Goal: Complete application form

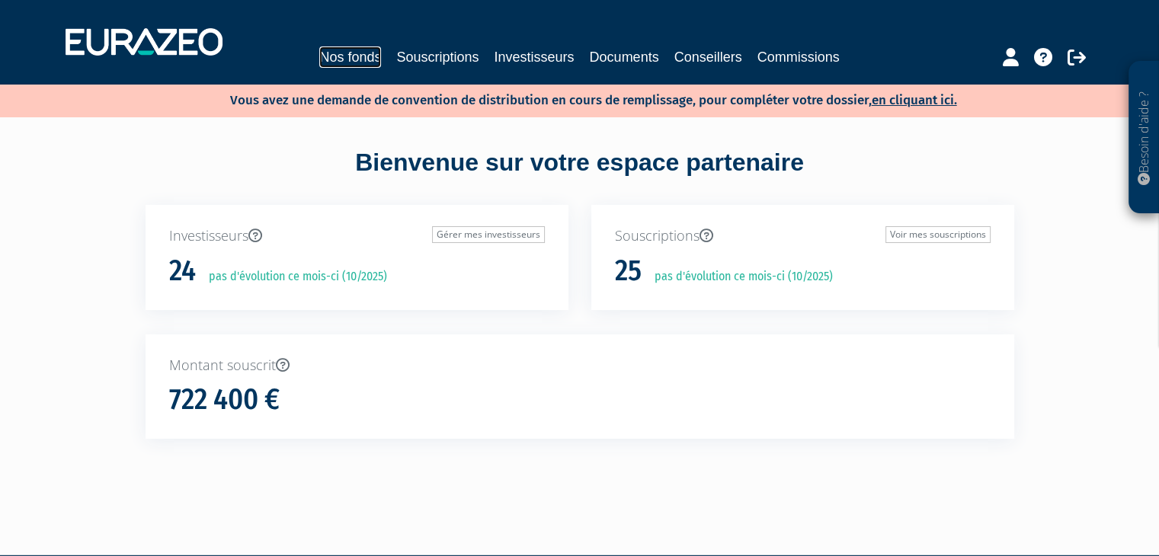
click at [319, 58] on link "Nos fonds" at bounding box center [350, 56] width 62 height 21
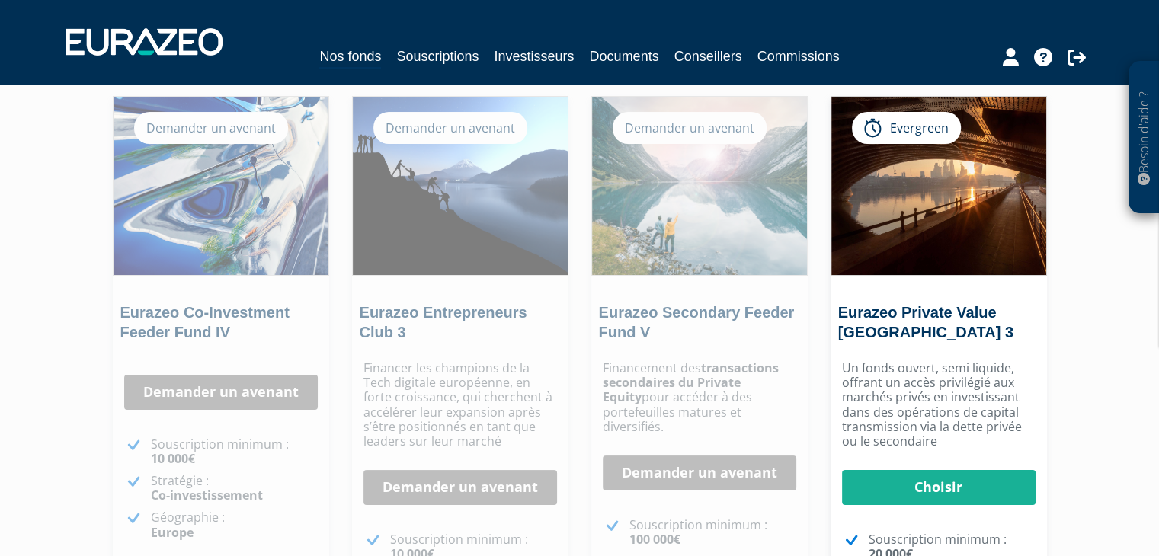
scroll to position [216, 0]
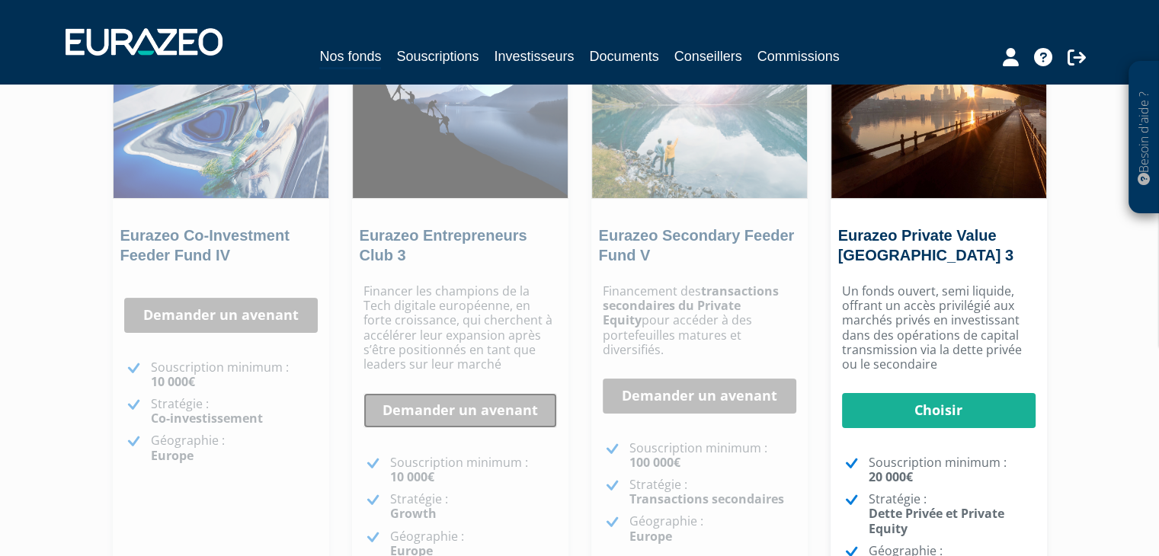
click at [451, 418] on link "Demander un avenant" at bounding box center [460, 410] width 194 height 35
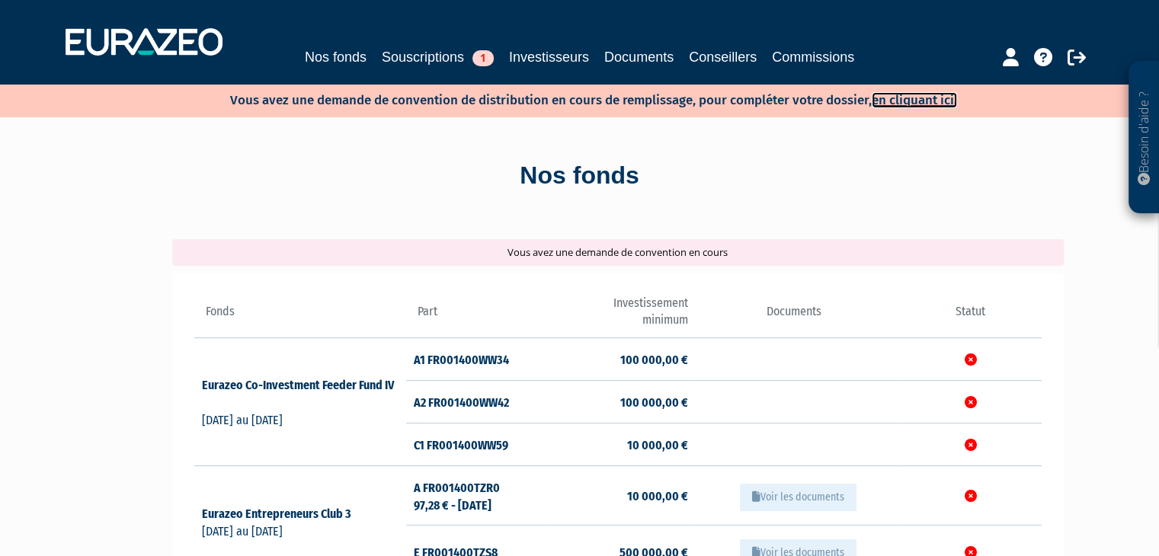
click at [907, 103] on link "en cliquant ici." at bounding box center [914, 100] width 85 height 16
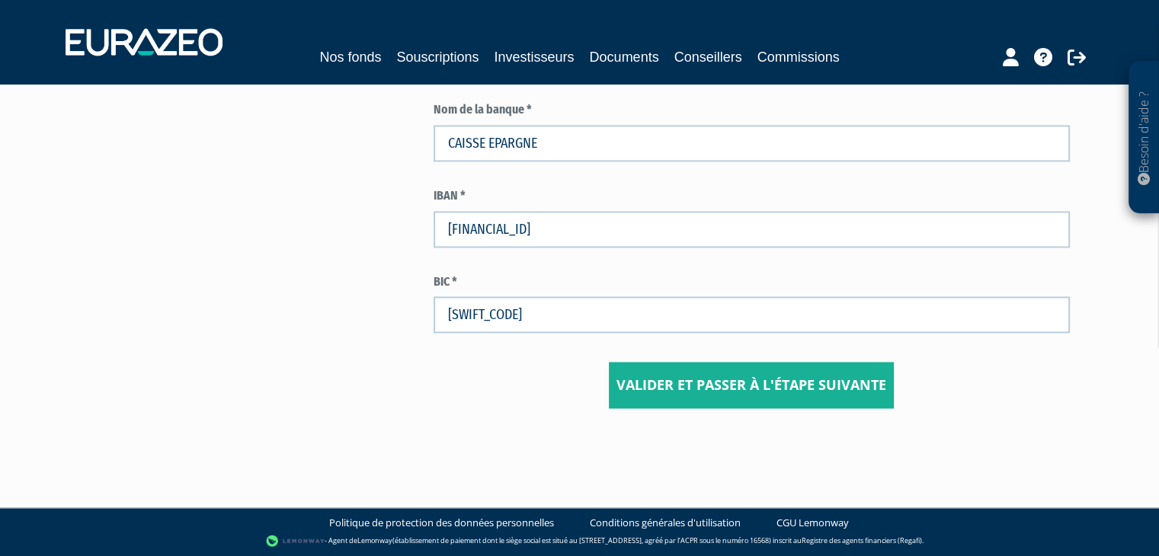
scroll to position [2288, 0]
click at [780, 385] on input "Valider et passer à l'étape suivante" at bounding box center [751, 385] width 285 height 47
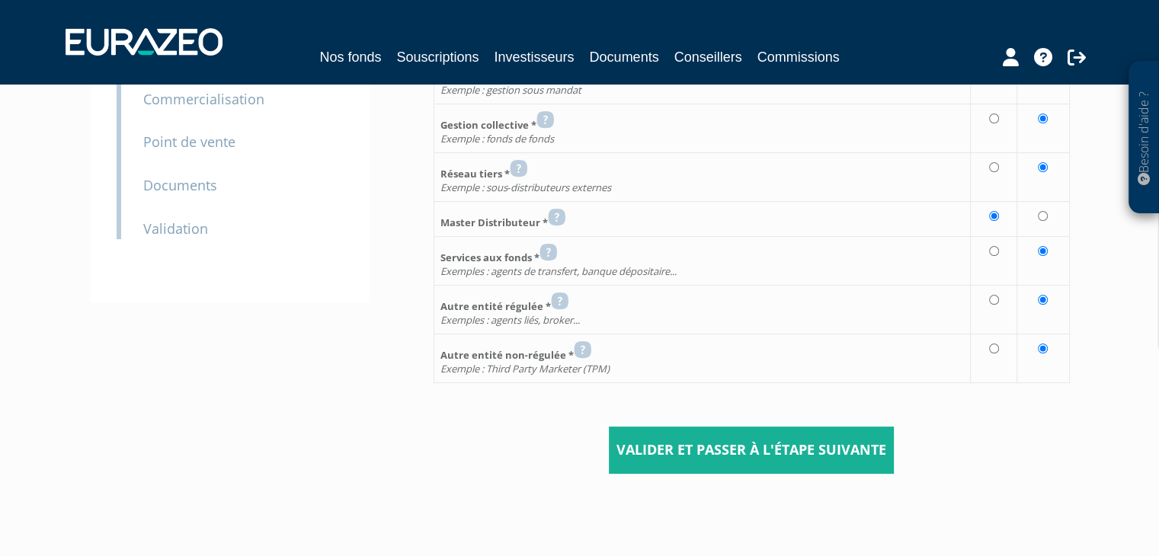
scroll to position [333, 0]
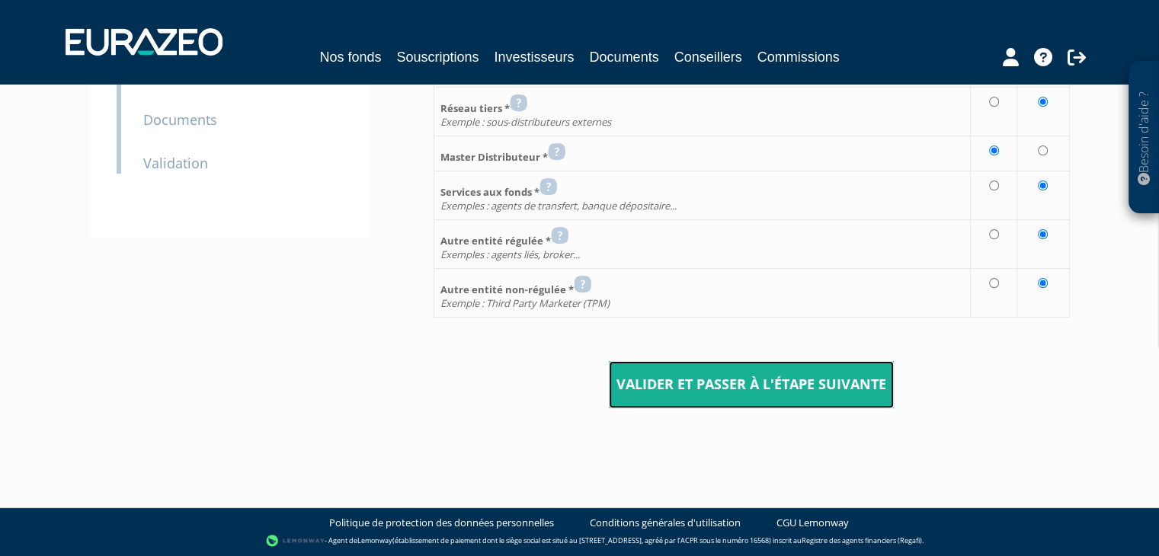
click at [780, 385] on input "Valider et passer à l'étape suivante" at bounding box center [751, 384] width 285 height 47
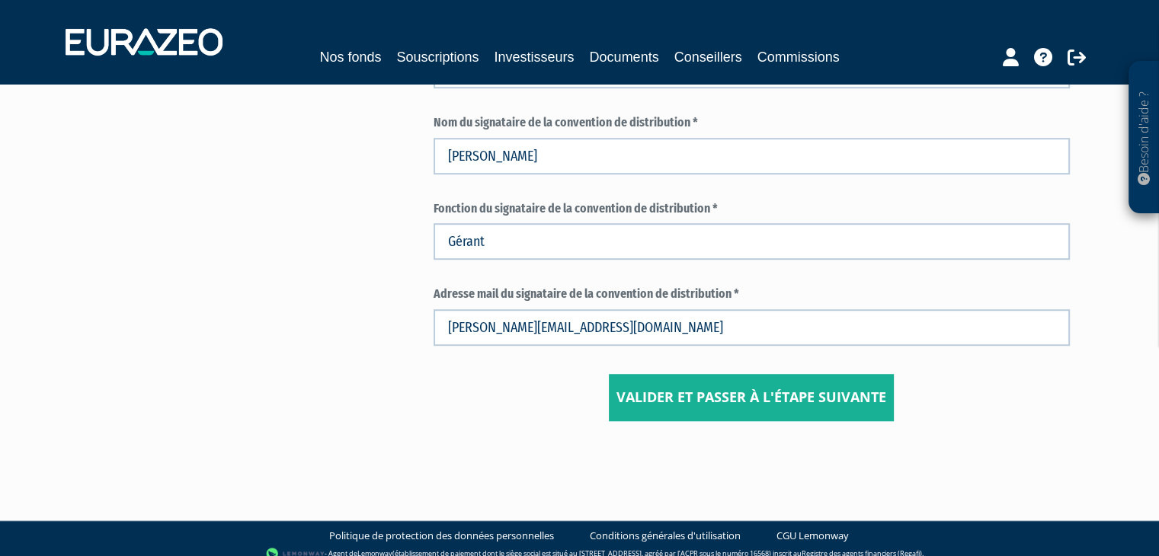
scroll to position [881, 0]
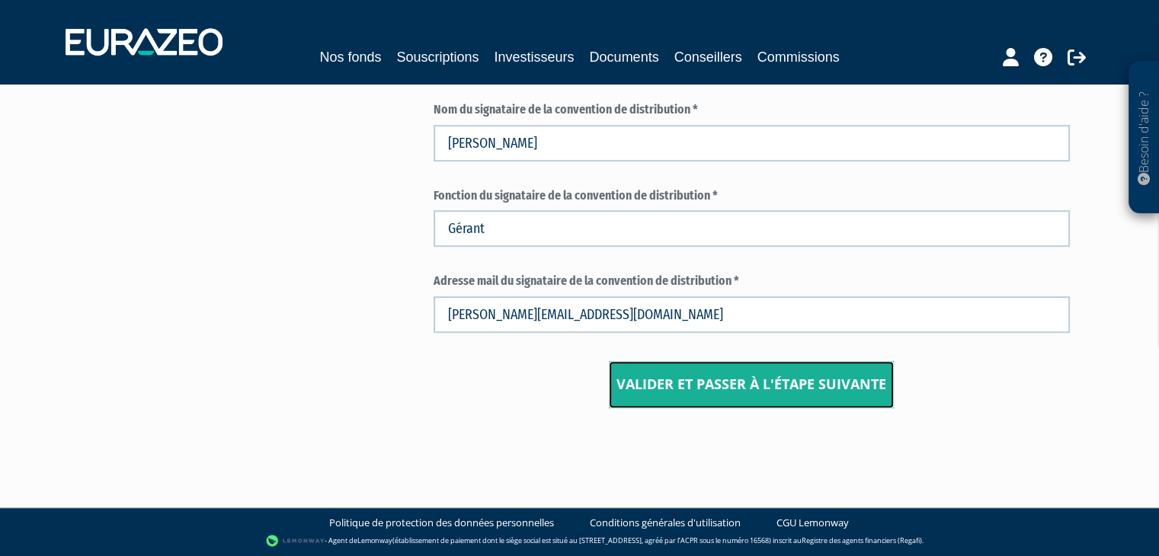
click at [780, 385] on input "Valider et passer à l'étape suivante" at bounding box center [751, 384] width 285 height 47
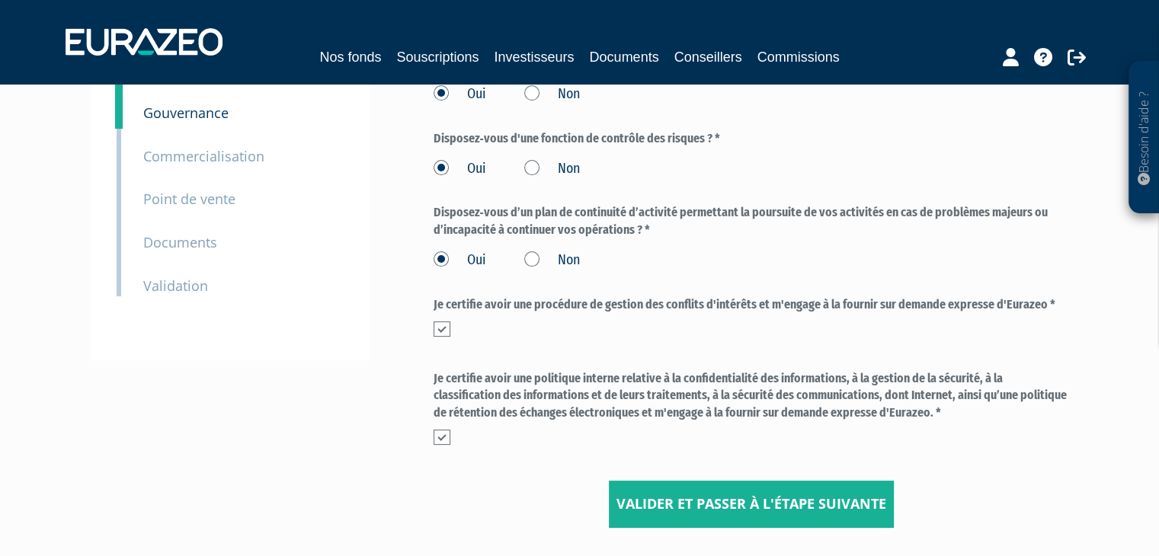
scroll to position [212, 0]
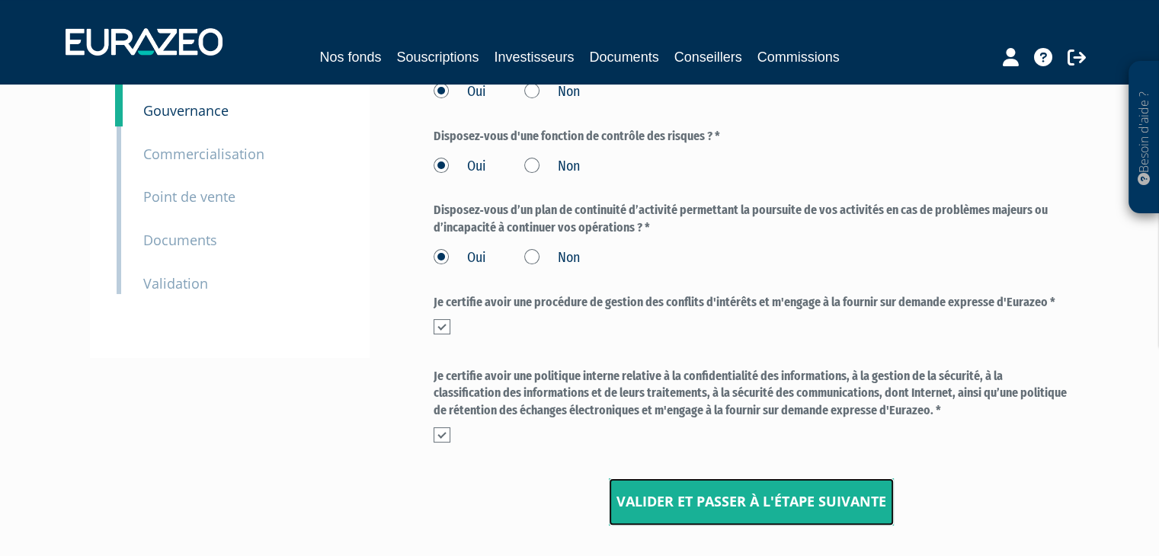
click at [763, 492] on input "Valider et passer à l'étape suivante" at bounding box center [751, 502] width 285 height 47
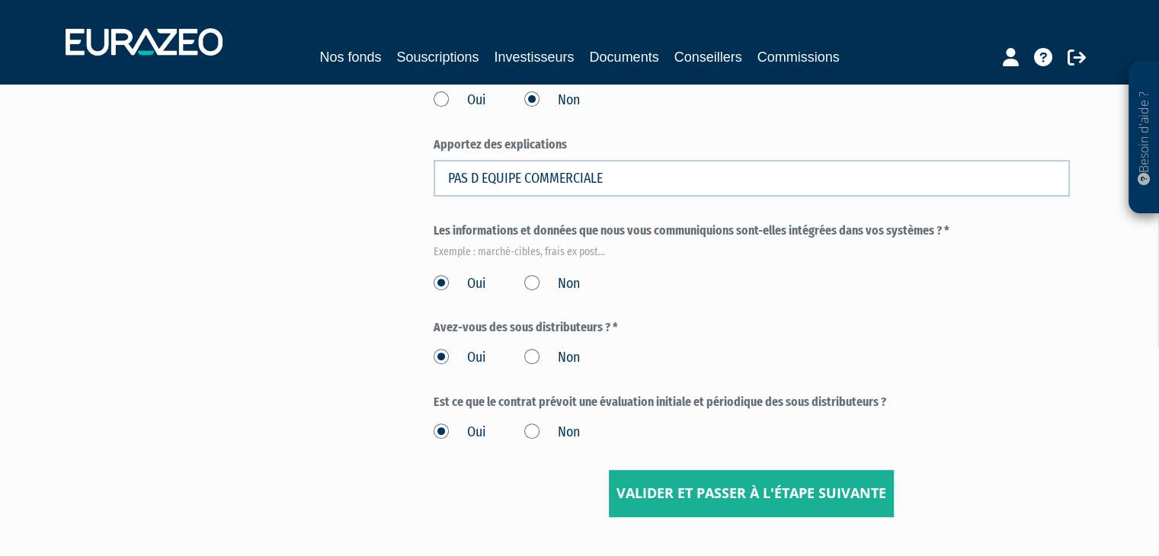
scroll to position [497, 0]
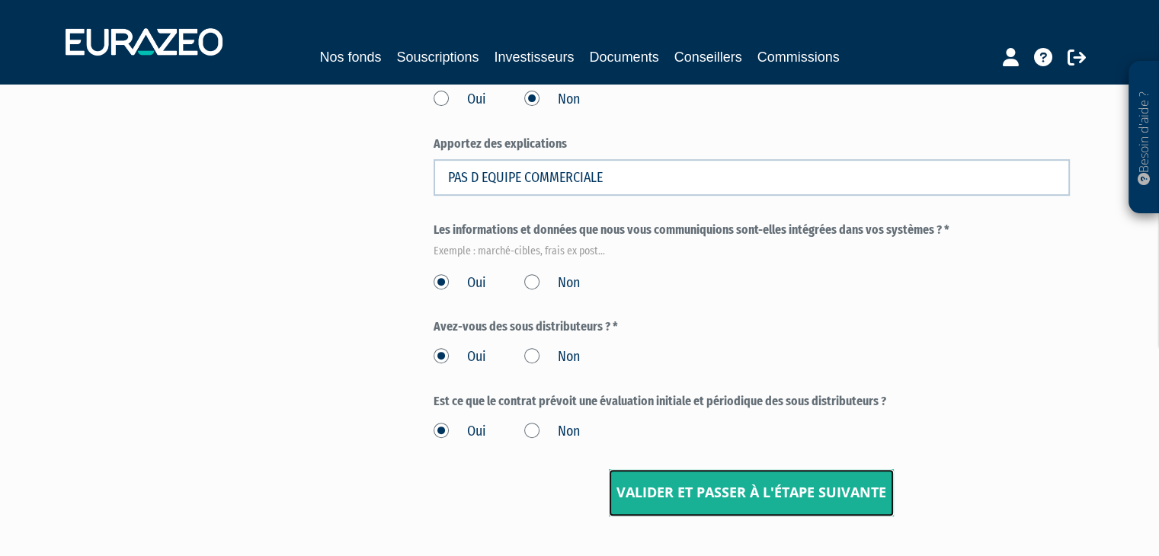
click at [763, 492] on input "Valider et passer à l'étape suivante" at bounding box center [751, 492] width 285 height 47
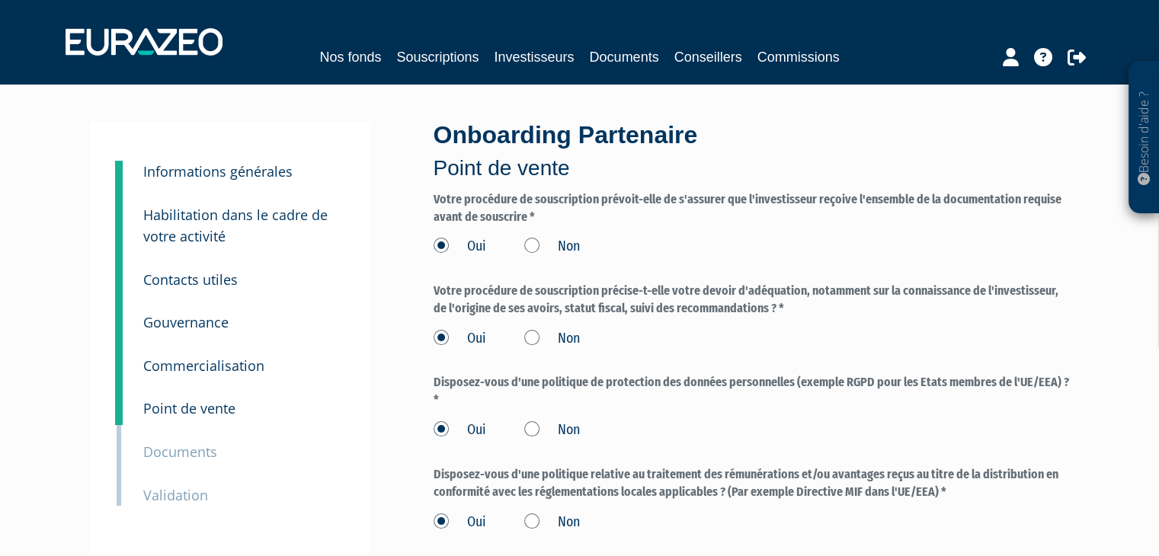
scroll to position [291, 0]
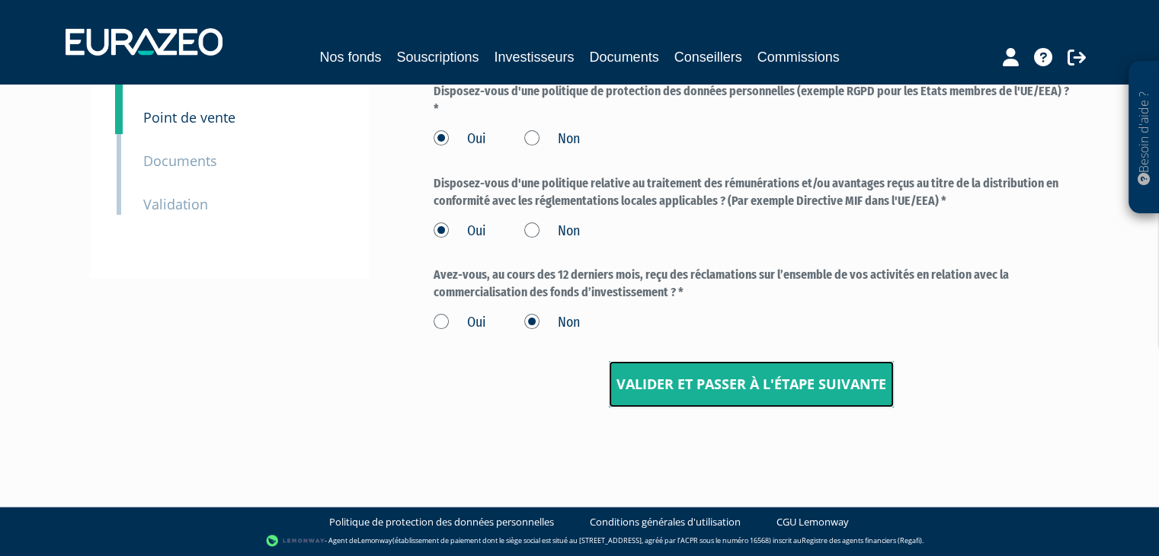
click at [771, 365] on input "Valider et passer à l'étape suivante" at bounding box center [751, 384] width 285 height 47
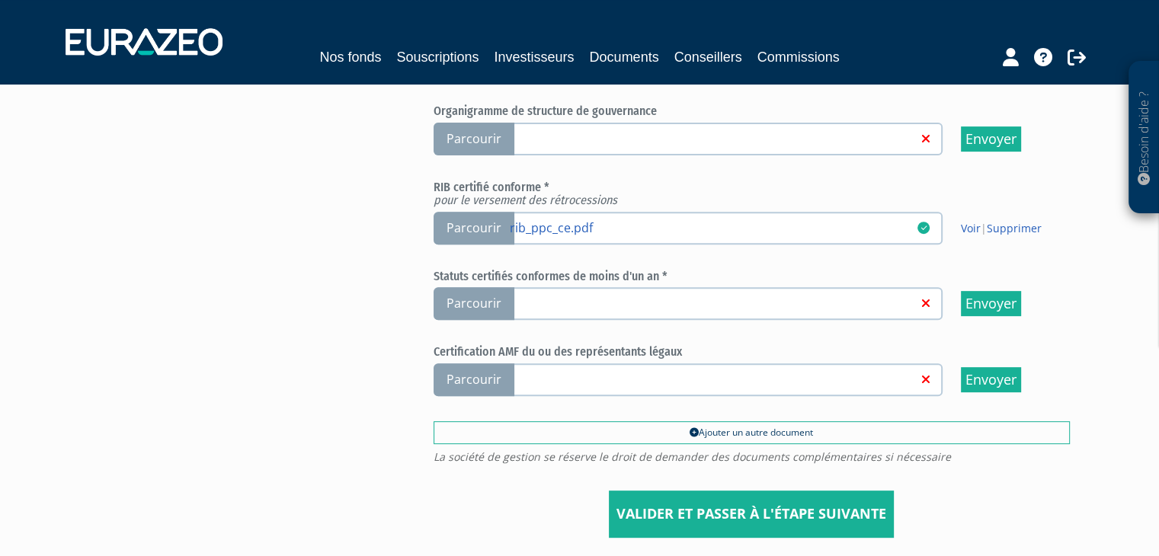
scroll to position [561, 0]
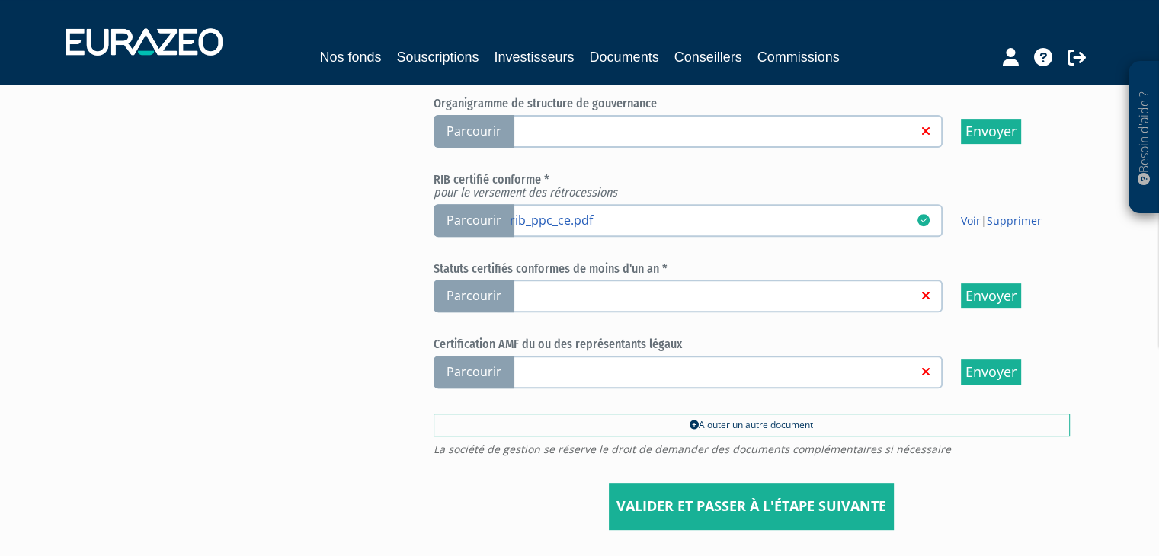
click at [476, 293] on span "Parcourir" at bounding box center [474, 296] width 81 height 33
click at [0, 0] on input "Parcourir" at bounding box center [0, 0] width 0 height 0
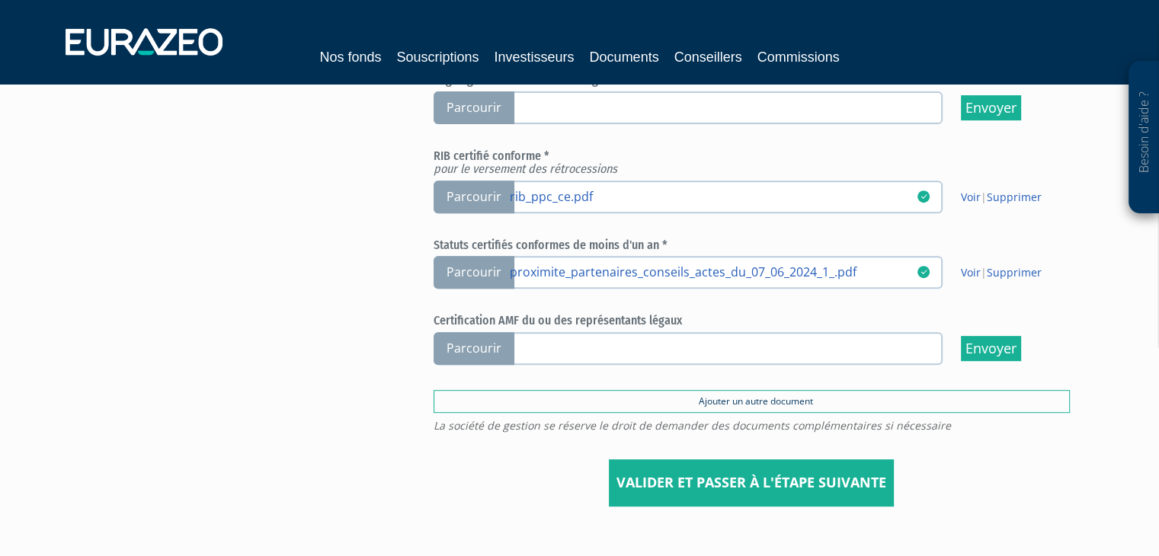
scroll to position [607, 0]
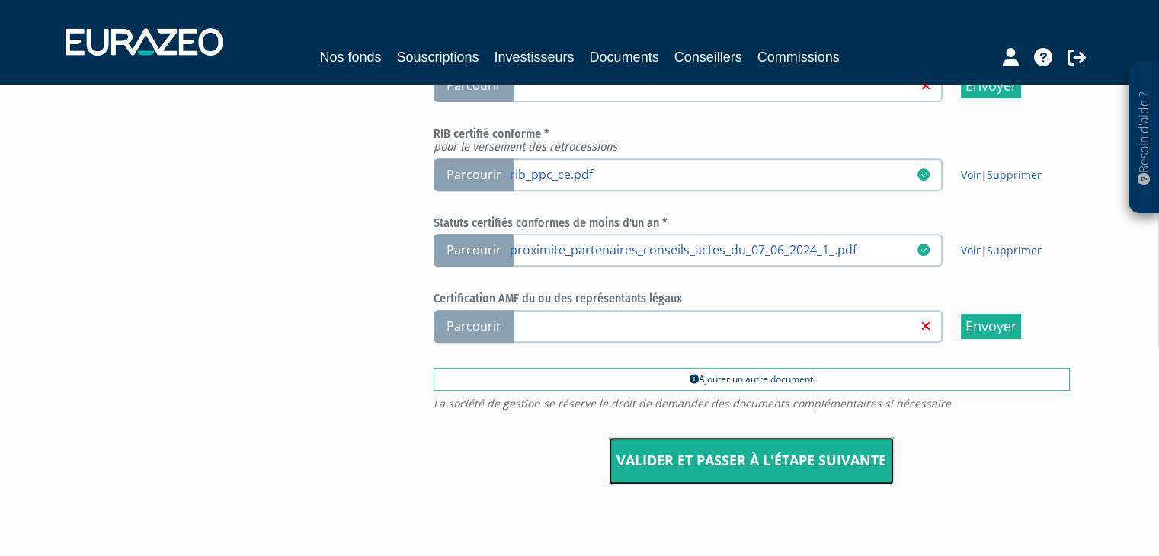
click at [767, 466] on input "Valider et passer à l'étape suivante" at bounding box center [751, 460] width 285 height 47
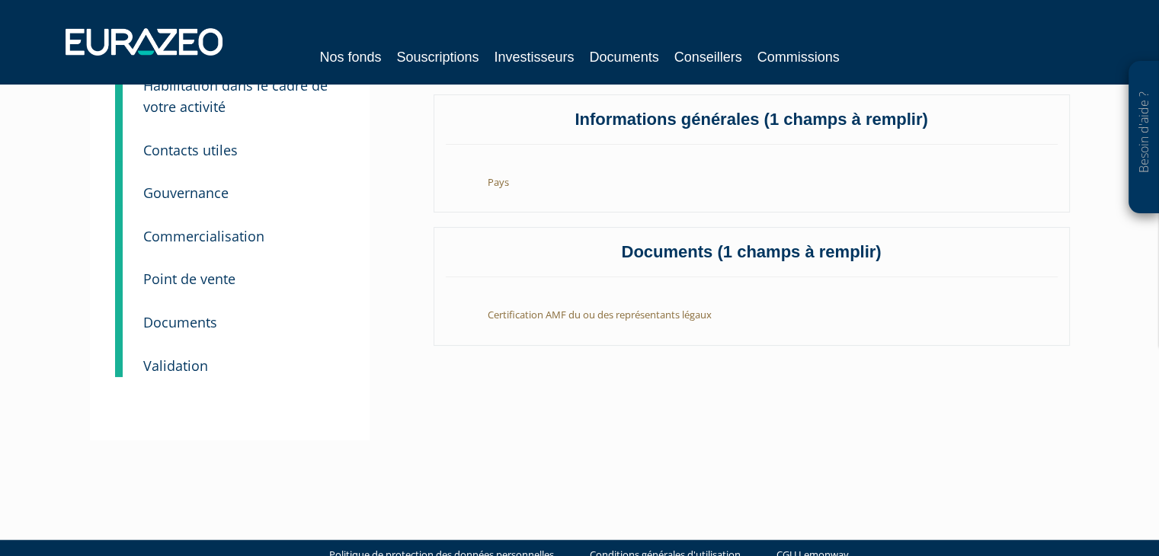
scroll to position [130, 0]
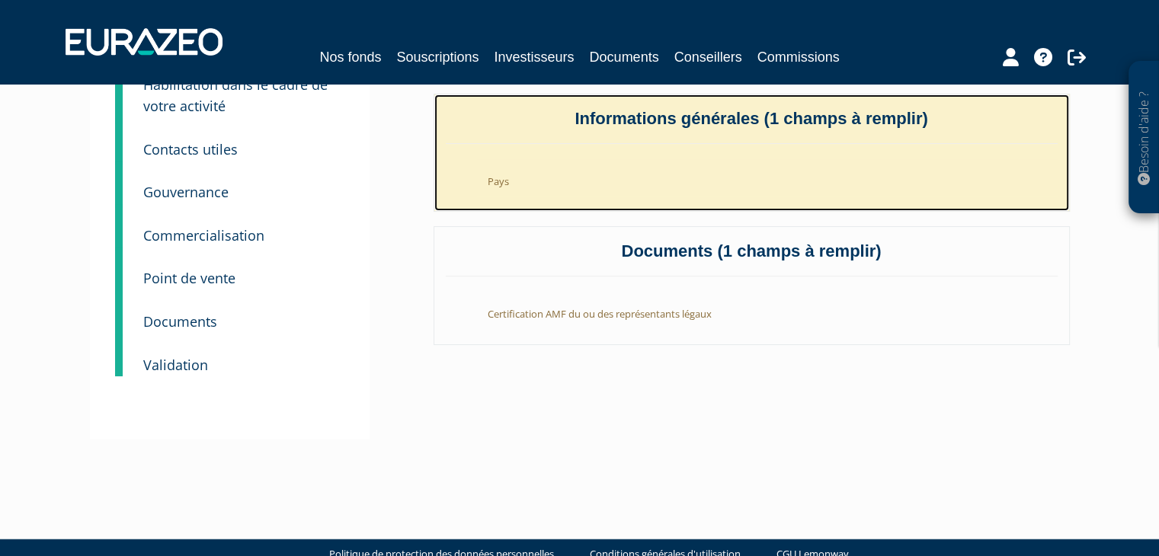
click at [507, 169] on li "Pays" at bounding box center [766, 177] width 581 height 37
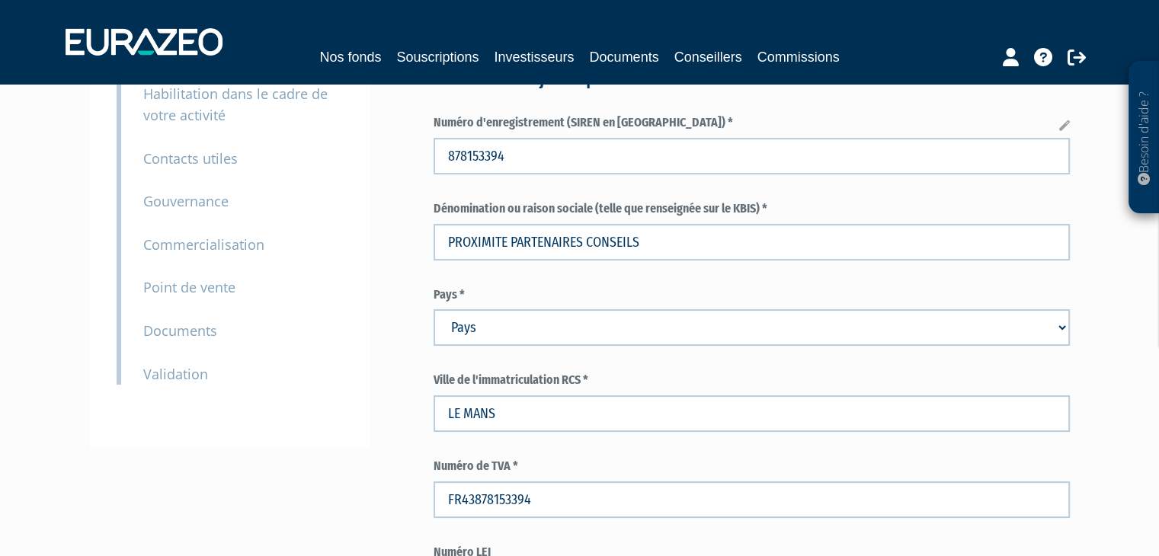
scroll to position [122, 0]
click at [517, 329] on select "Pays Afghanistan Afrique du Sud Albanie Algérie Allemagne Andorre" at bounding box center [752, 327] width 636 height 37
select select "75"
click at [434, 309] on select "Pays Afghanistan Afrique du Sud Albanie Algérie Allemagne Andorre" at bounding box center [752, 327] width 636 height 37
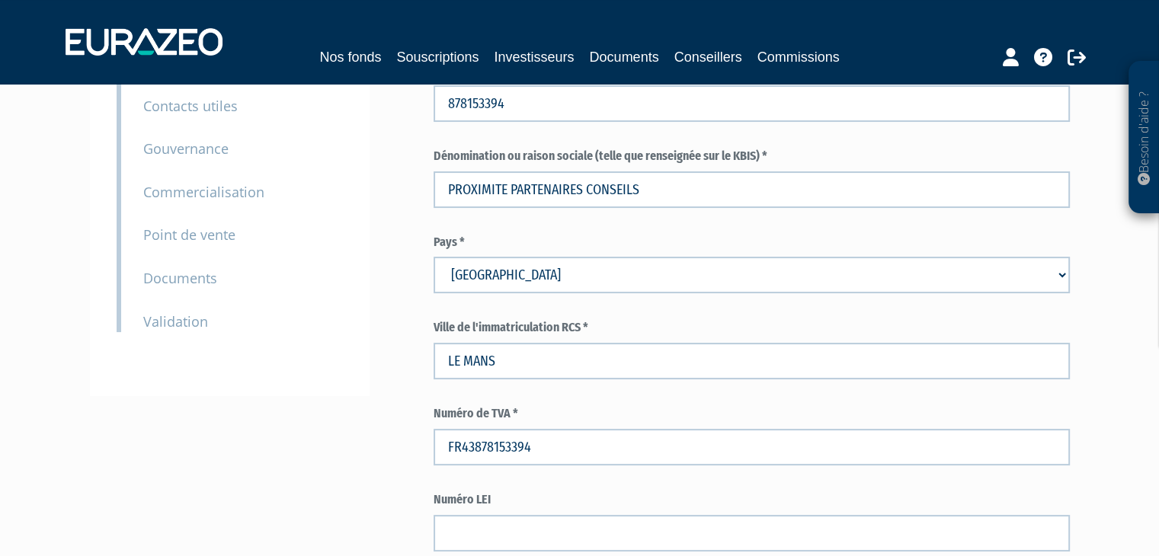
scroll to position [177, 0]
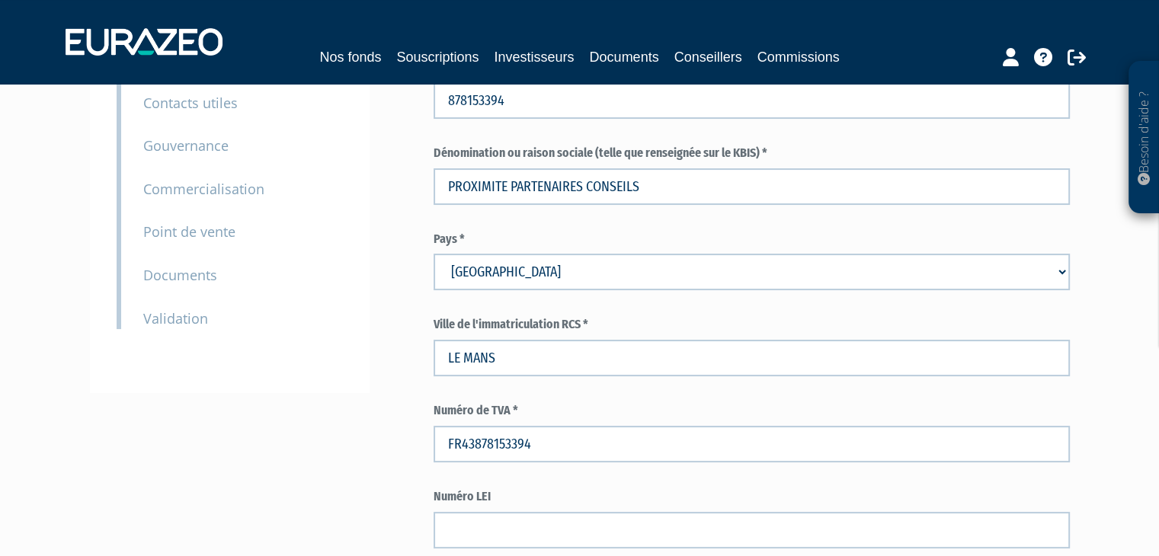
click at [187, 273] on small "Documents" at bounding box center [180, 275] width 74 height 18
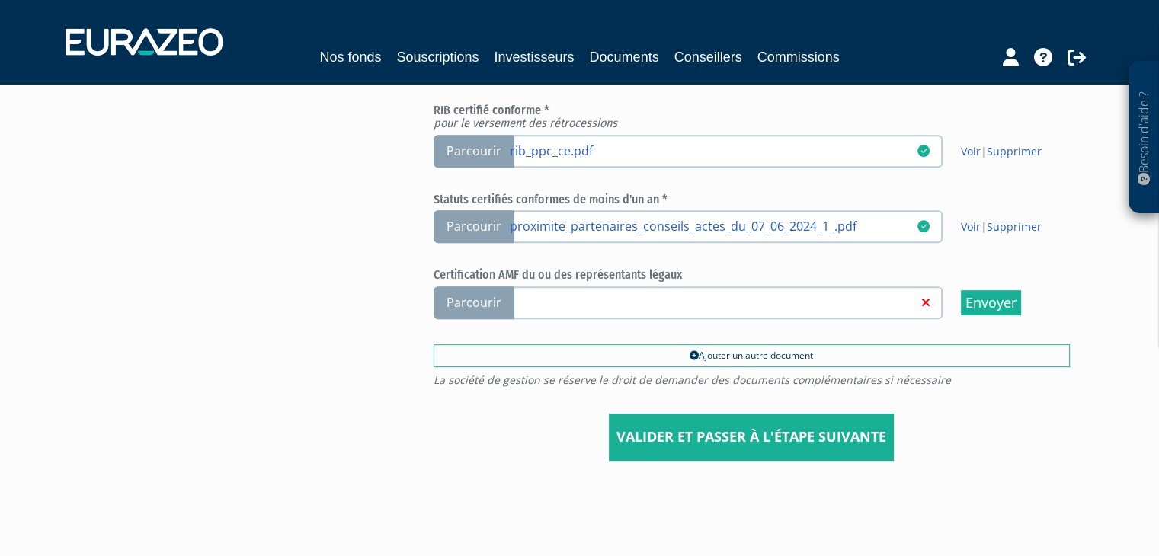
scroll to position [634, 0]
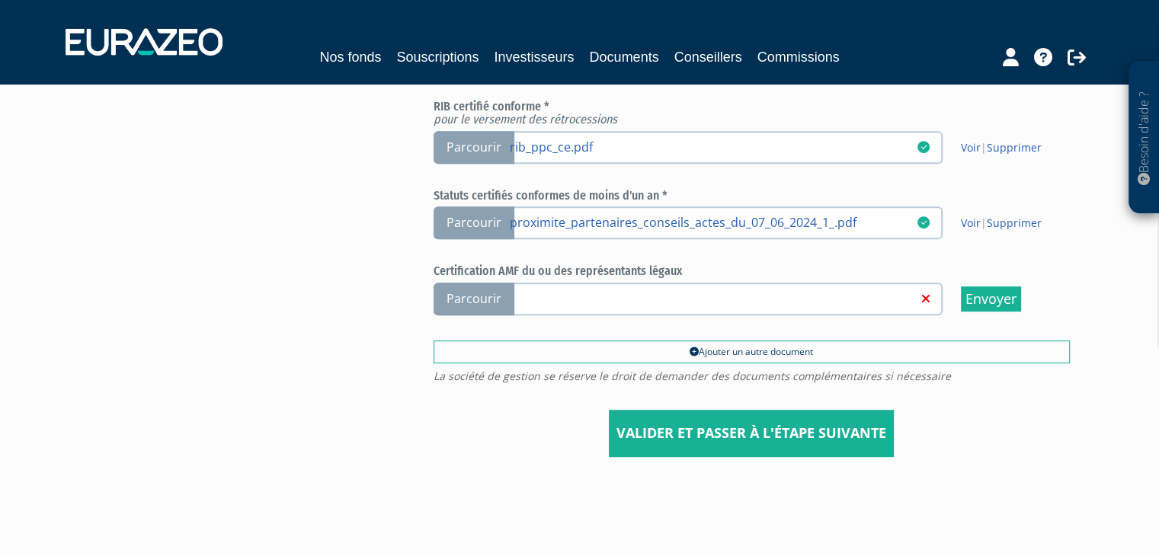
click at [481, 291] on span "Parcourir" at bounding box center [474, 299] width 81 height 33
click at [0, 0] on input "Parcourir" at bounding box center [0, 0] width 0 height 0
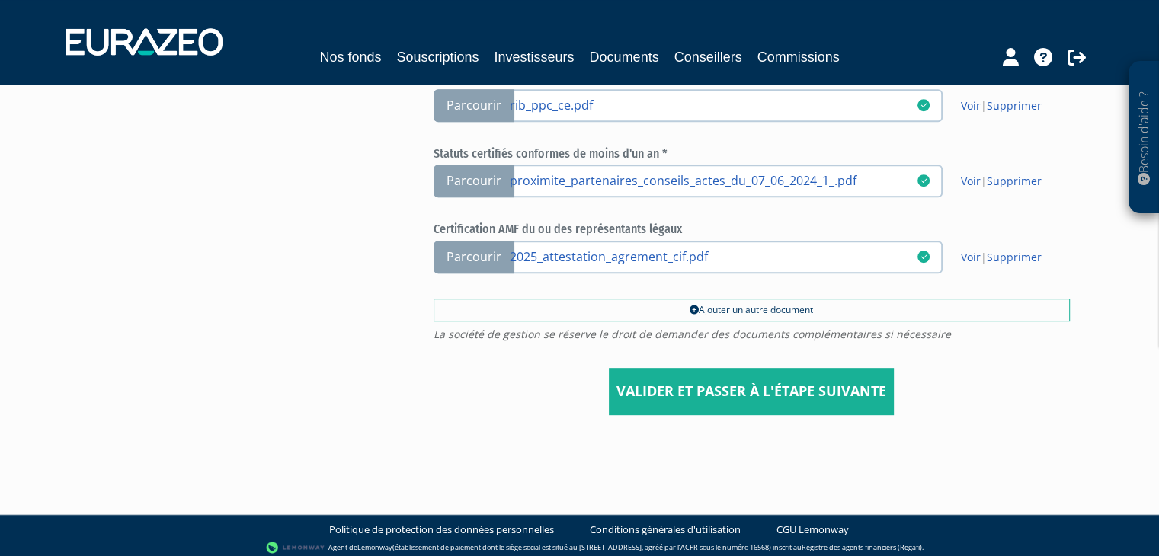
scroll to position [674, 0]
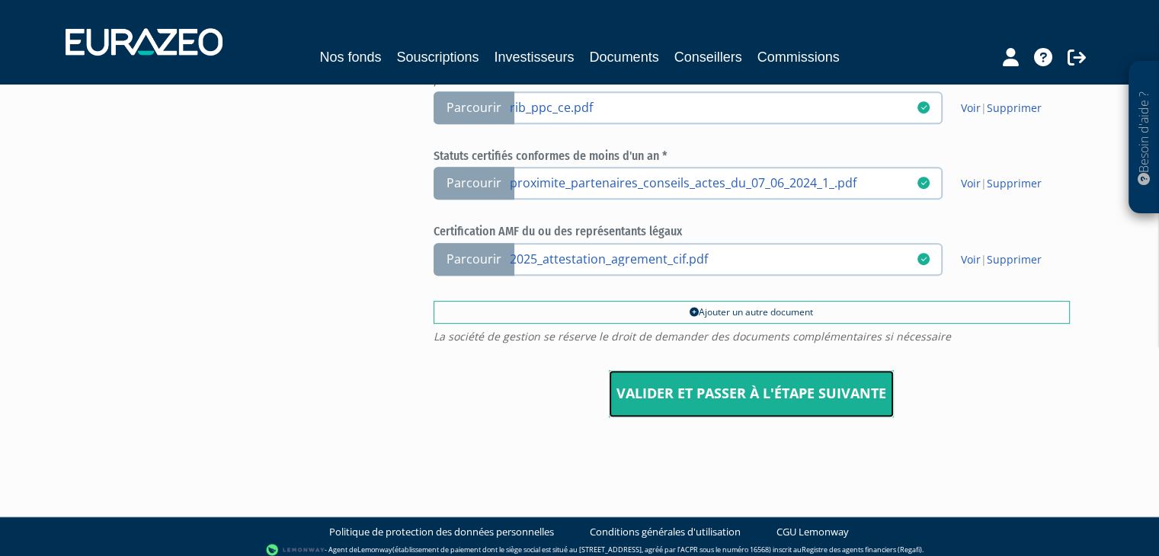
click at [768, 396] on input "Valider et passer à l'étape suivante" at bounding box center [751, 393] width 285 height 47
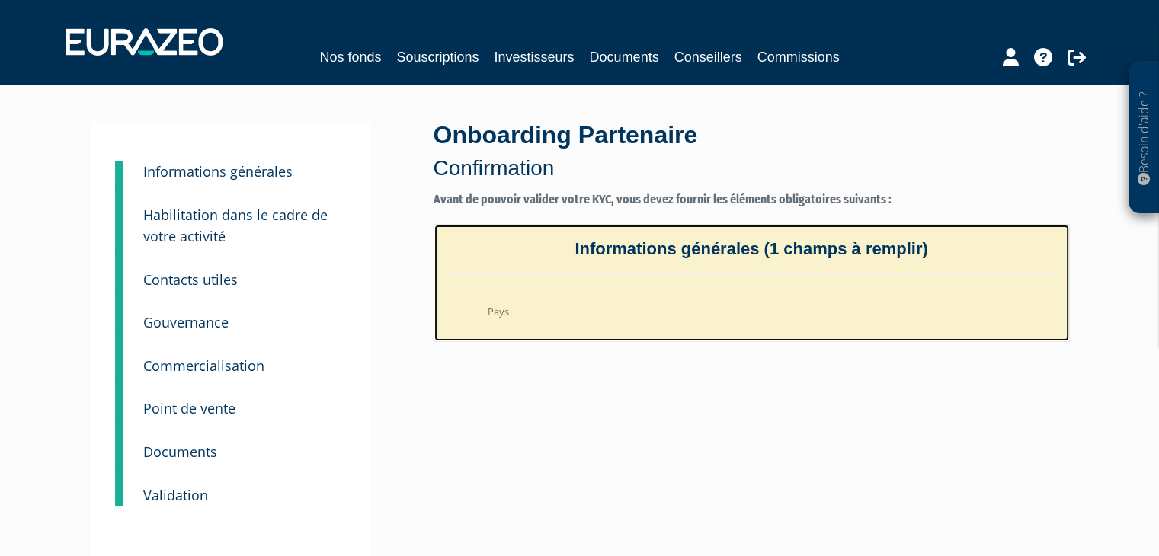
click at [490, 305] on li "Pays" at bounding box center [766, 308] width 581 height 37
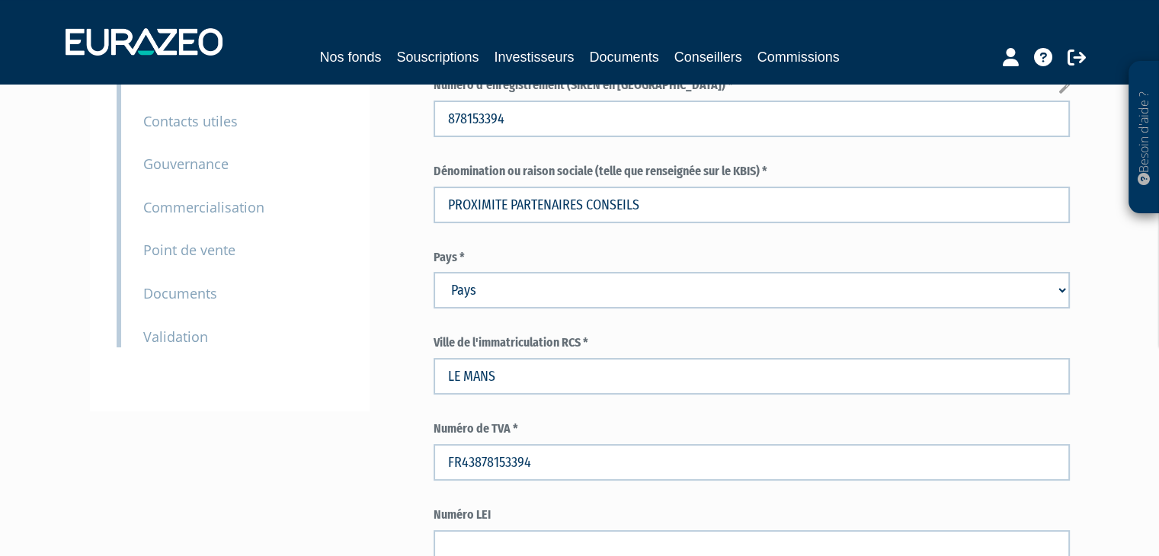
scroll to position [160, 0]
click at [482, 297] on select "Pays [GEOGRAPHIC_DATA] [GEOGRAPHIC_DATA] [GEOGRAPHIC_DATA] [GEOGRAPHIC_DATA] [G…" at bounding box center [752, 289] width 636 height 37
select select "75"
click at [434, 271] on select "Pays [GEOGRAPHIC_DATA] [GEOGRAPHIC_DATA] [GEOGRAPHIC_DATA] [GEOGRAPHIC_DATA] [G…" at bounding box center [752, 289] width 636 height 37
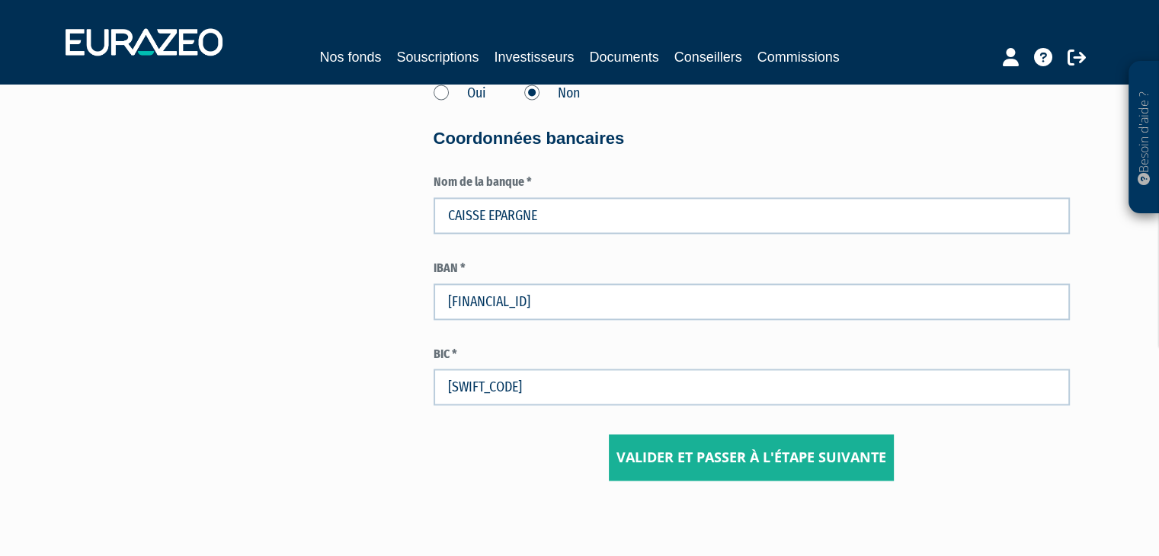
scroll to position [2289, 0]
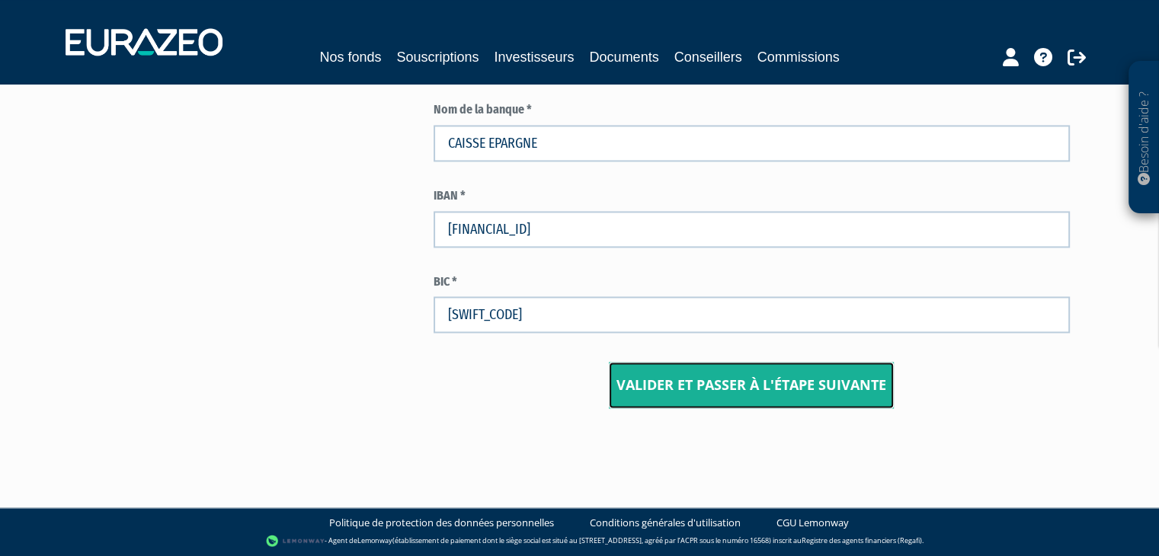
click at [689, 383] on input "Valider et passer à l'étape suivante" at bounding box center [751, 385] width 285 height 47
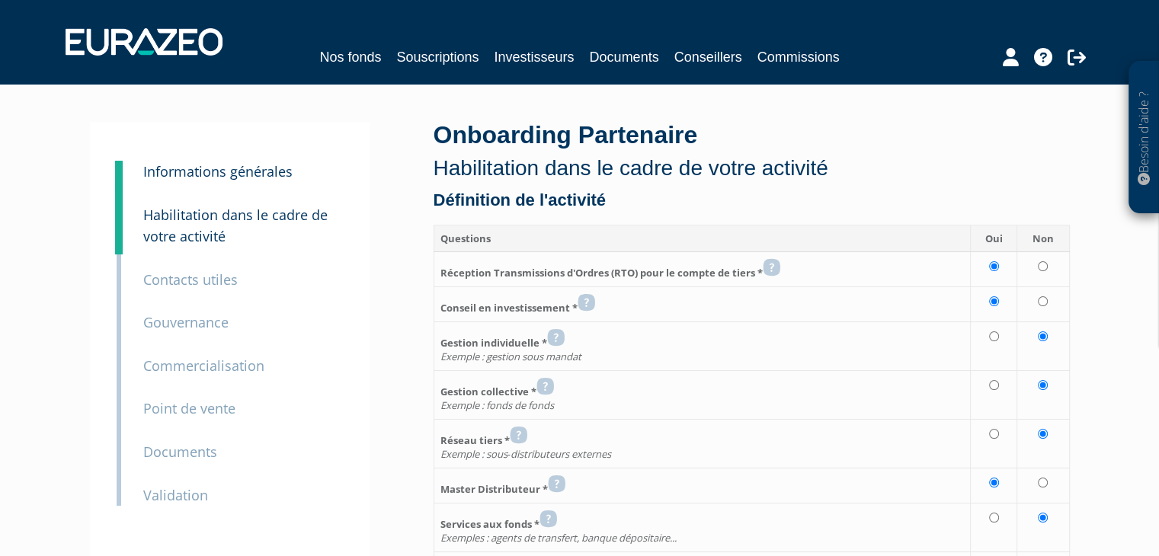
click at [171, 490] on small "Validation" at bounding box center [175, 495] width 65 height 18
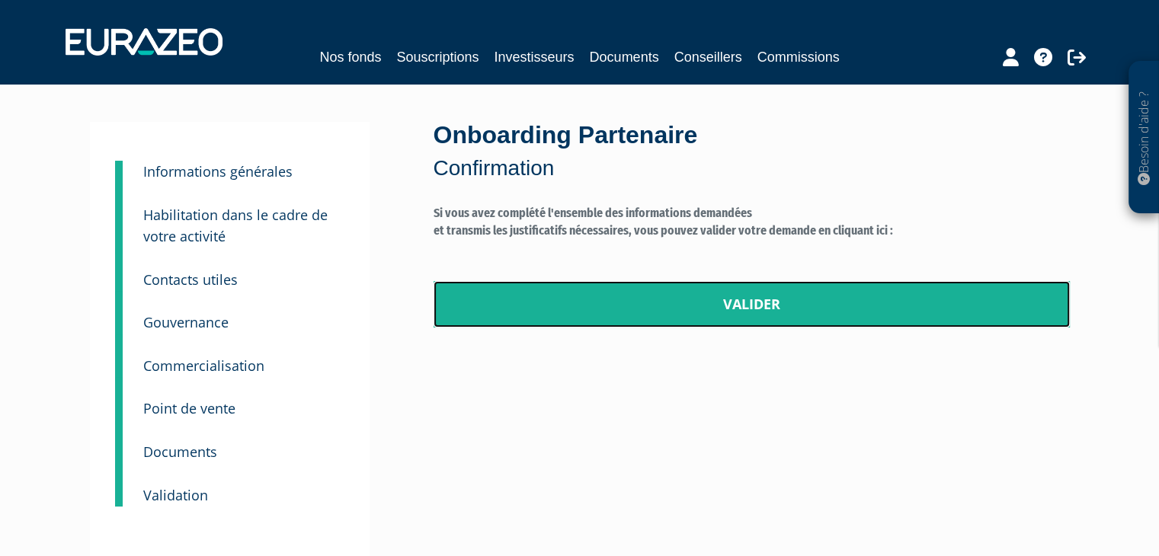
click at [725, 307] on link "Valider" at bounding box center [752, 304] width 636 height 47
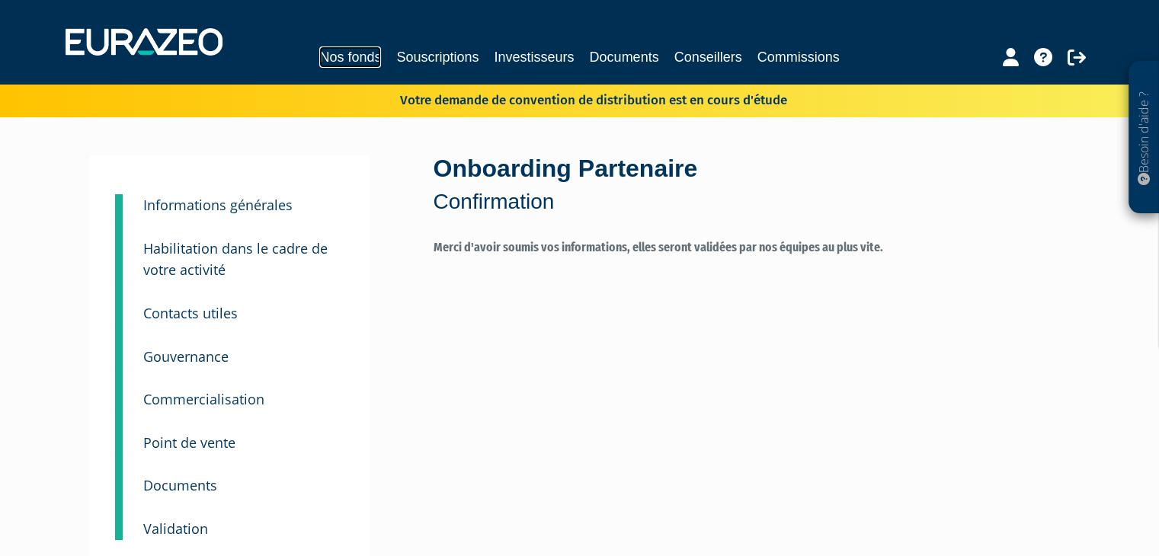
click at [343, 53] on link "Nos fonds" at bounding box center [350, 56] width 62 height 21
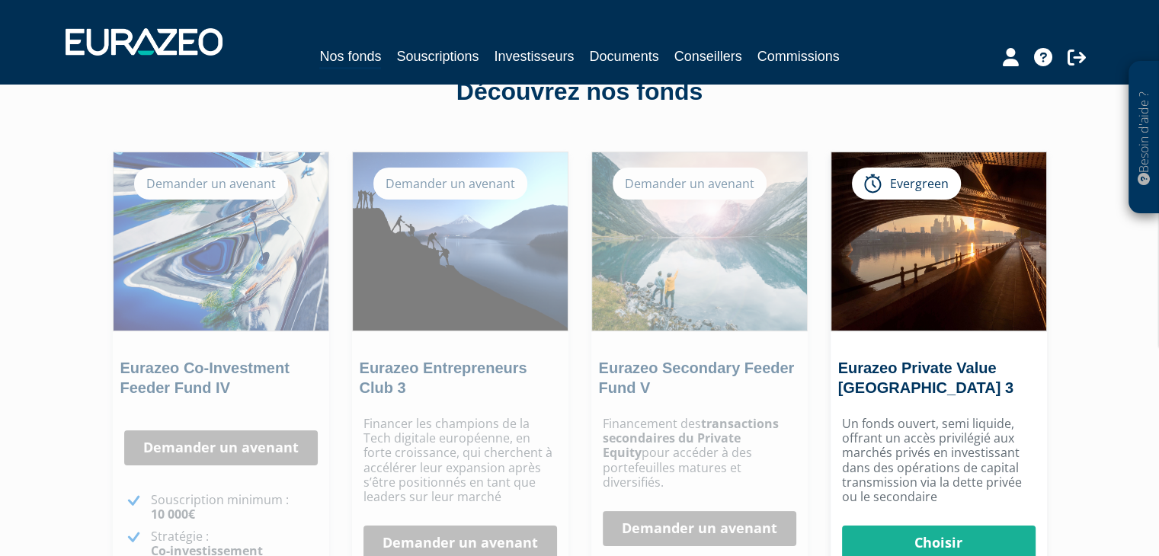
scroll to position [81, 0]
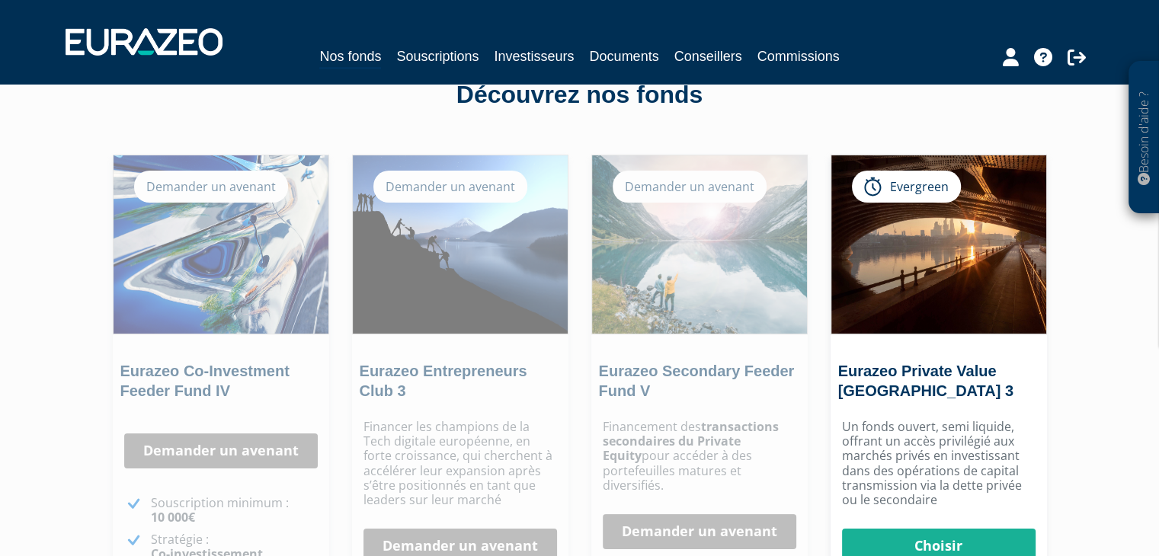
click at [433, 184] on div "Demander un avenant" at bounding box center [450, 187] width 154 height 32
